Goal: Transaction & Acquisition: Purchase product/service

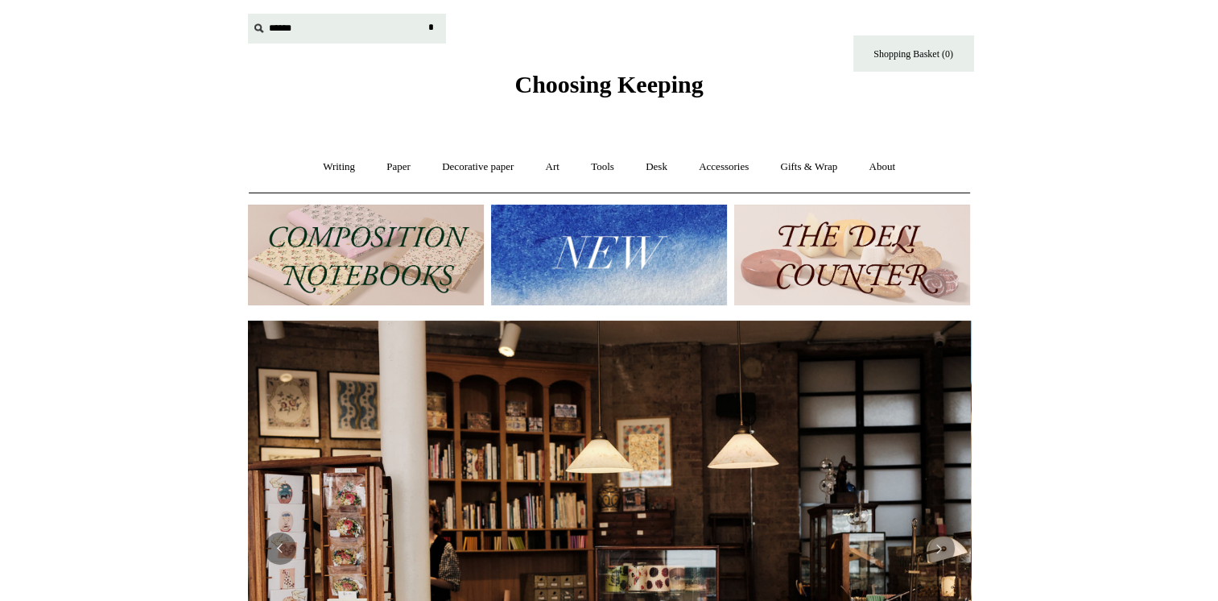
click at [279, 39] on input "text" at bounding box center [347, 29] width 198 height 30
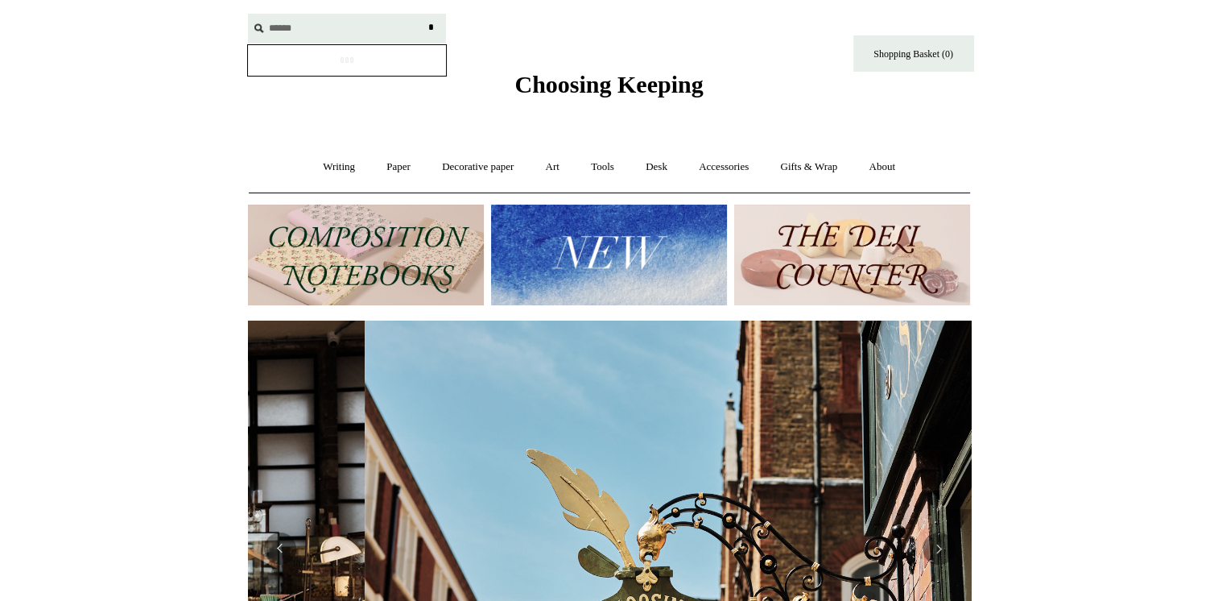
scroll to position [0, 723]
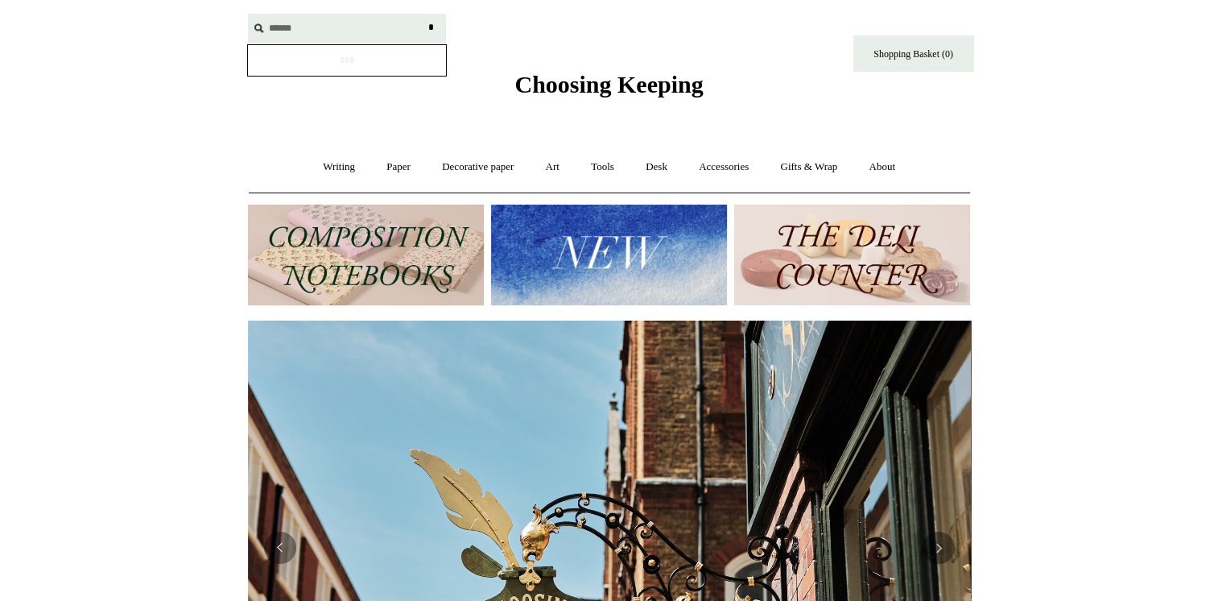
type input "******"
click at [424, 14] on input "*" at bounding box center [432, 28] width 16 height 28
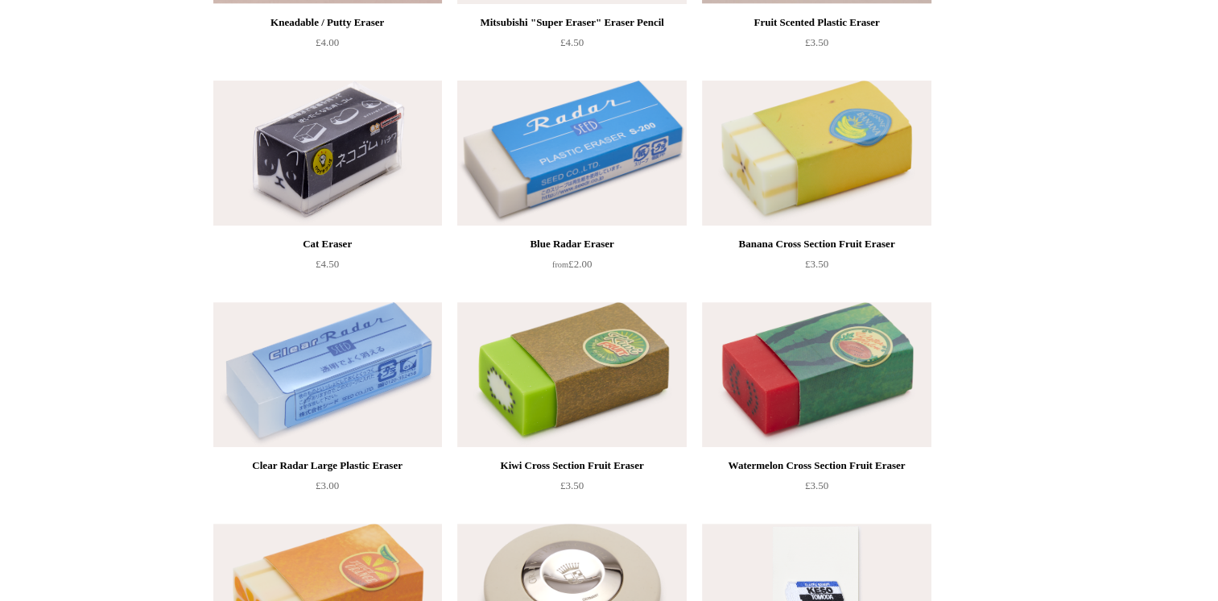
scroll to position [489, 0]
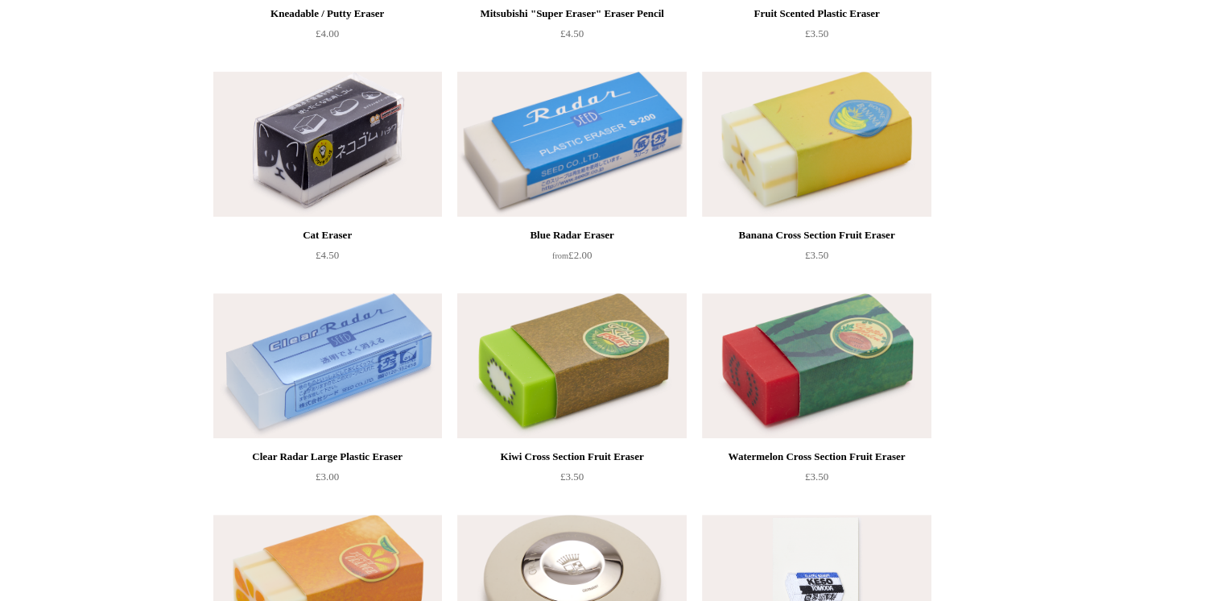
click at [534, 383] on img at bounding box center [571, 365] width 229 height 145
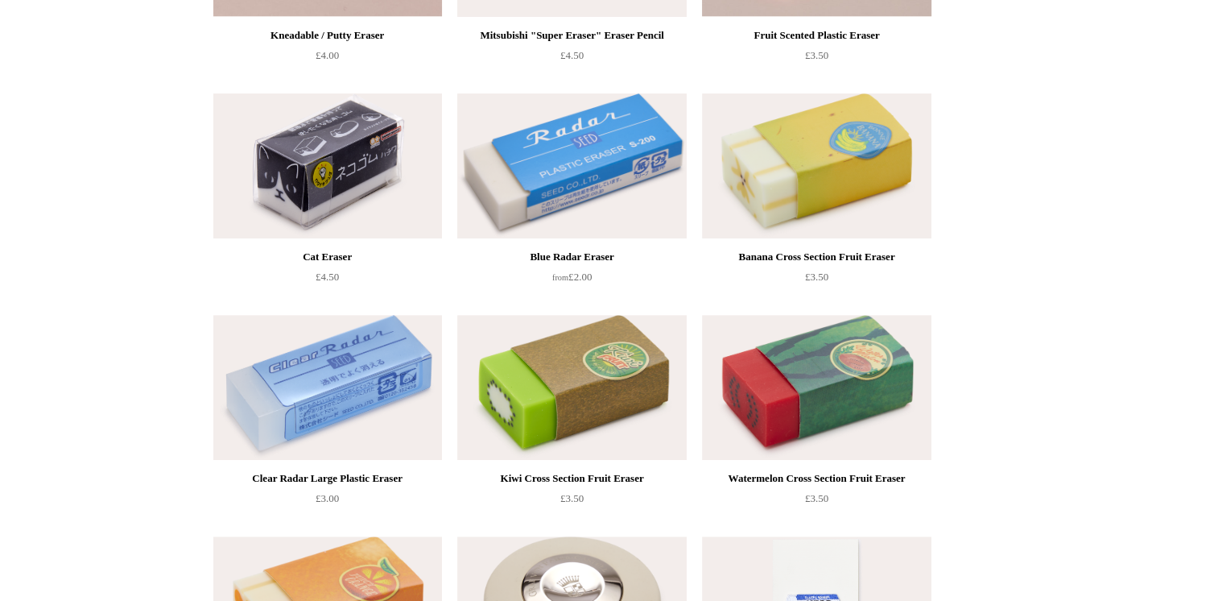
scroll to position [0, 0]
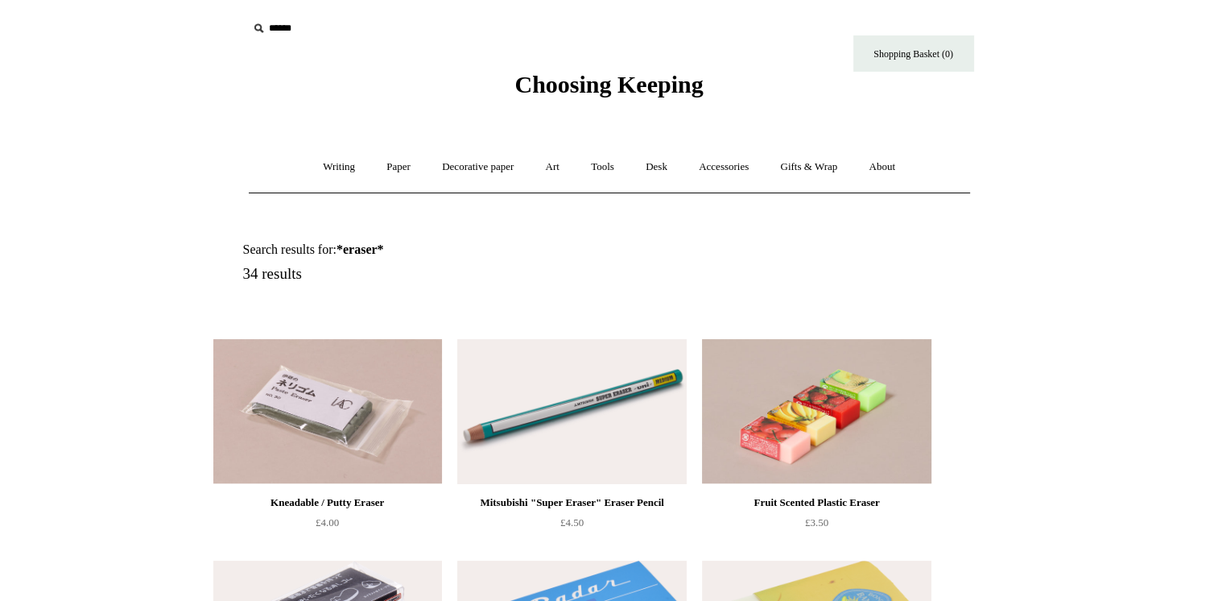
click at [306, 27] on input "text" at bounding box center [347, 29] width 198 height 30
type input "*********"
click at [424, 14] on input "*" at bounding box center [432, 28] width 16 height 28
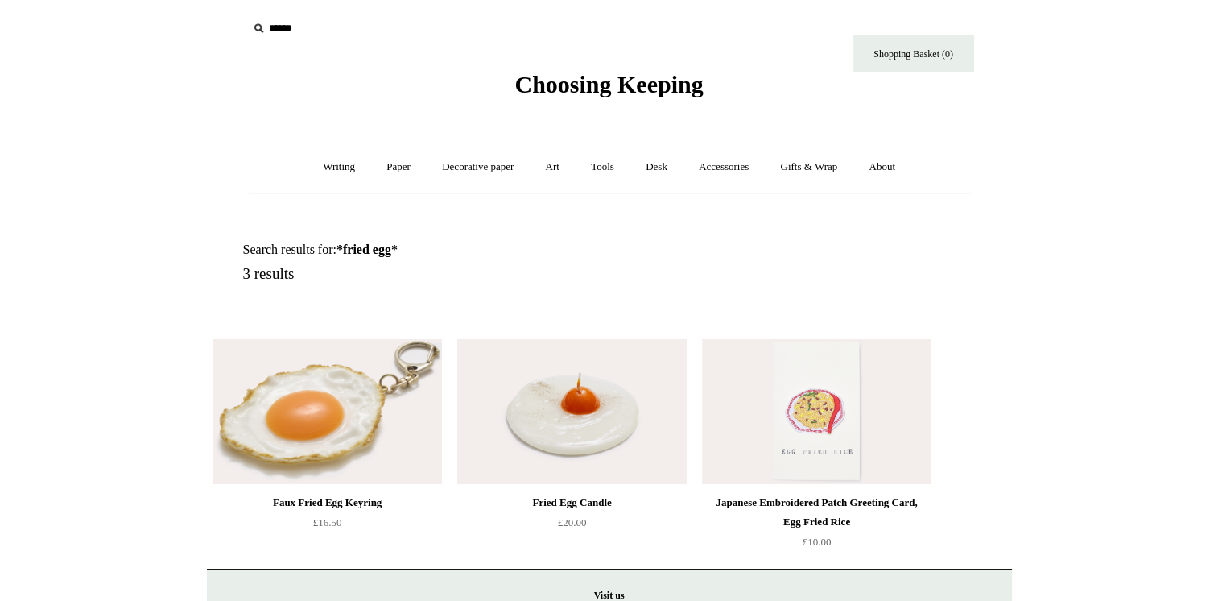
click at [308, 405] on img at bounding box center [327, 411] width 229 height 145
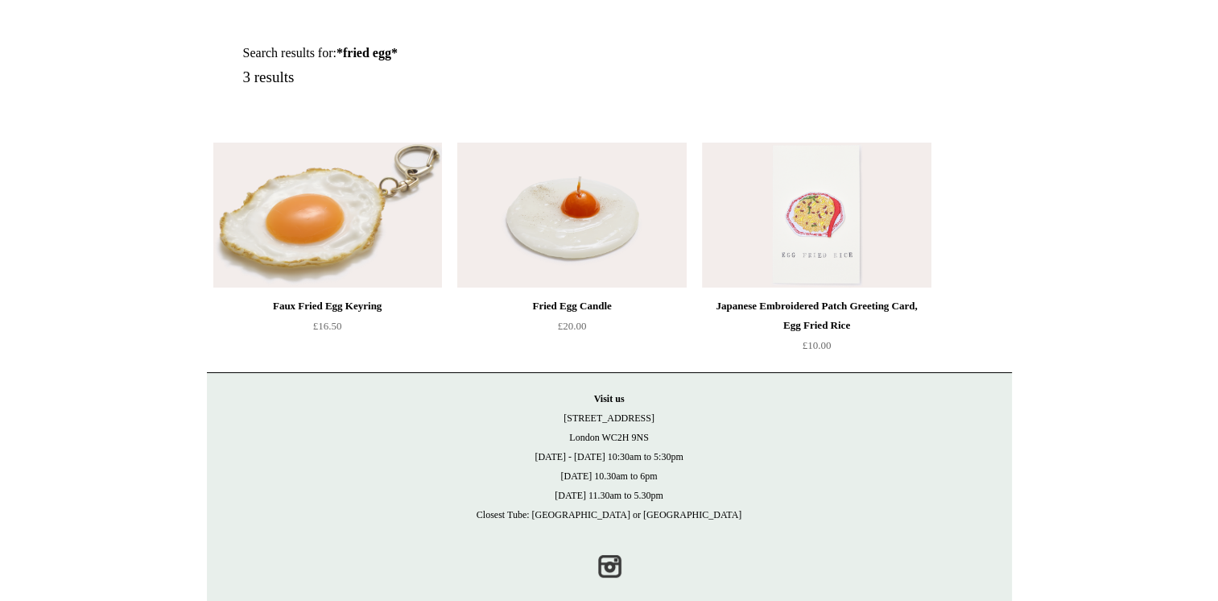
scroll to position [218, 0]
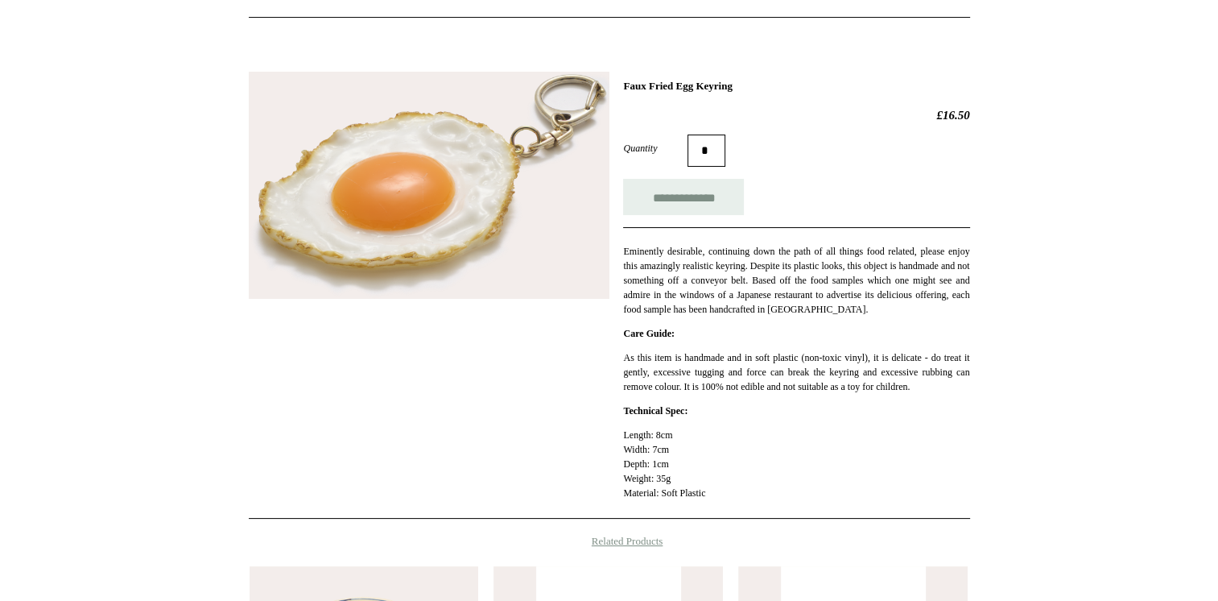
scroll to position [238, 0]
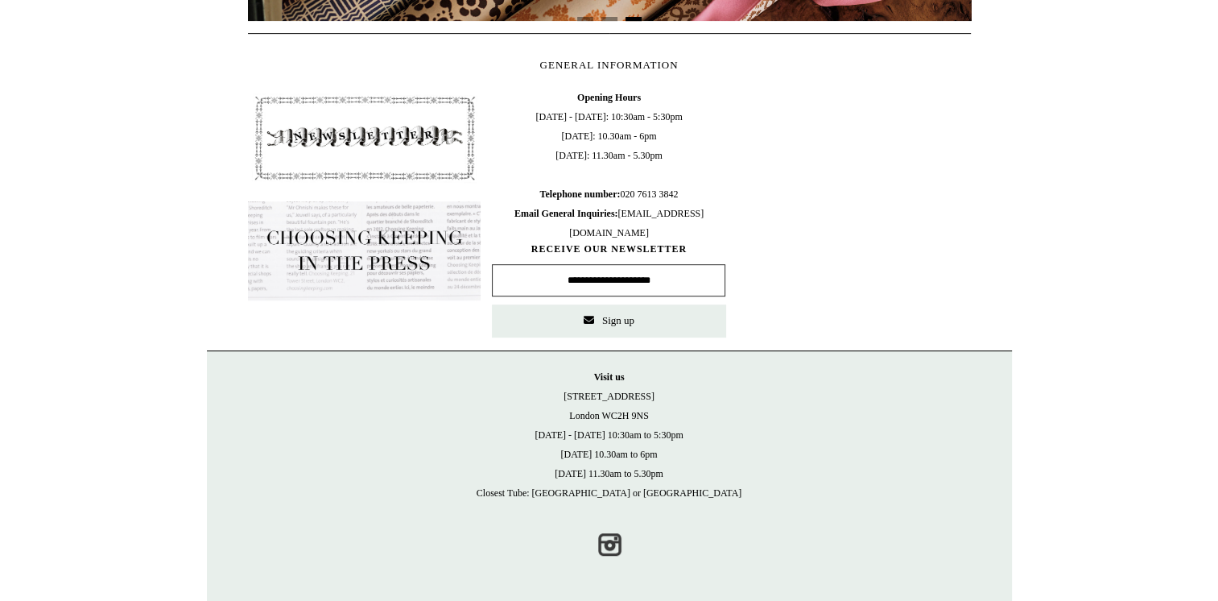
scroll to position [0, 1457]
